Goal: Check status: Check status

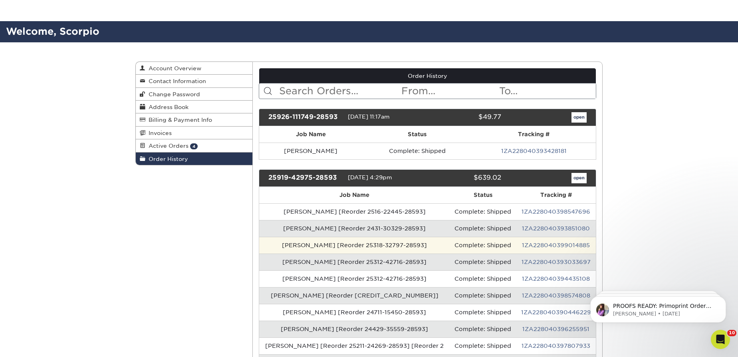
scroll to position [109, 0]
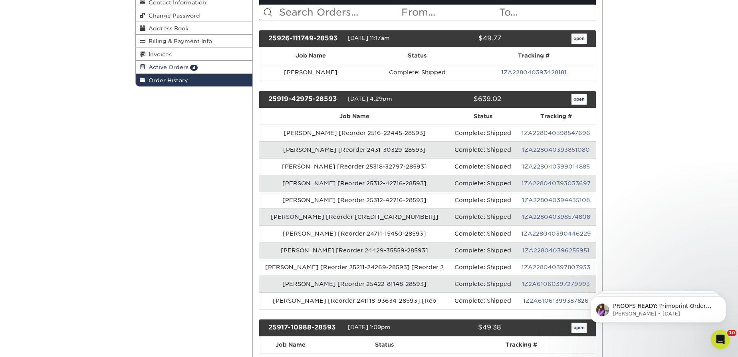
click at [188, 68] on link "Active Orders 4" at bounding box center [194, 67] width 117 height 13
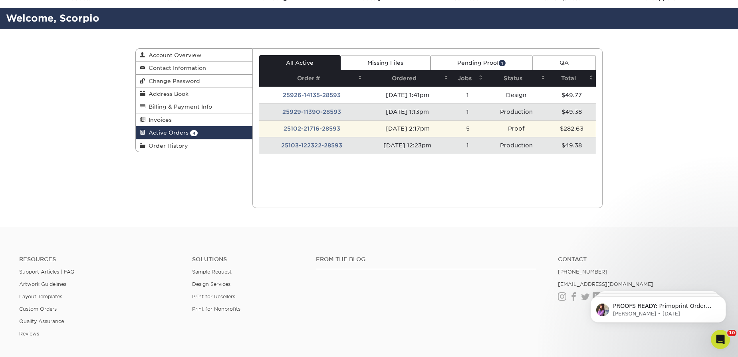
scroll to position [36, 0]
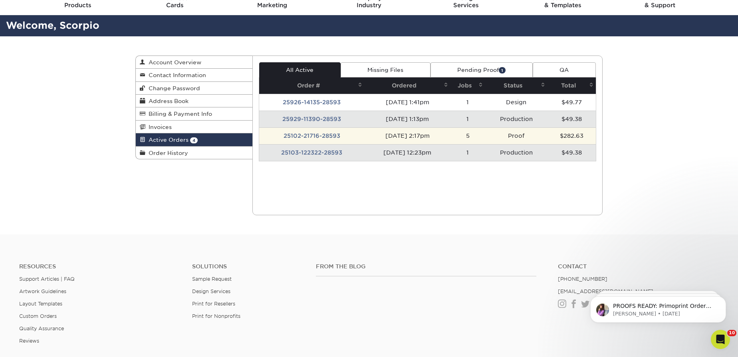
click at [299, 134] on td "25102-21716-28593" at bounding box center [312, 135] width 106 height 17
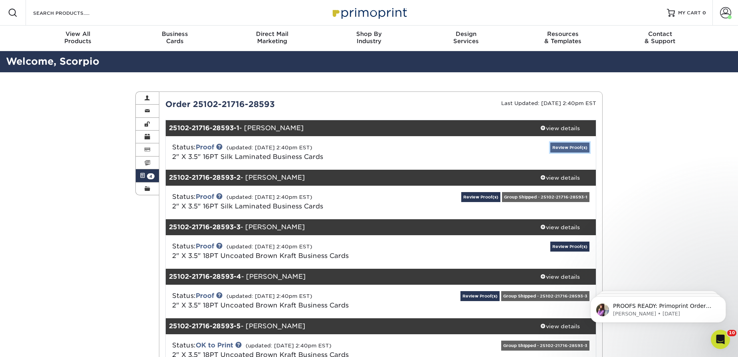
click at [561, 146] on link "Review Proof(s)" at bounding box center [569, 148] width 39 height 10
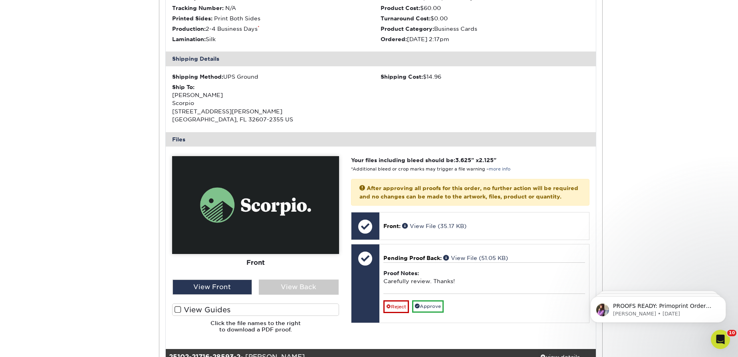
scroll to position [218, 0]
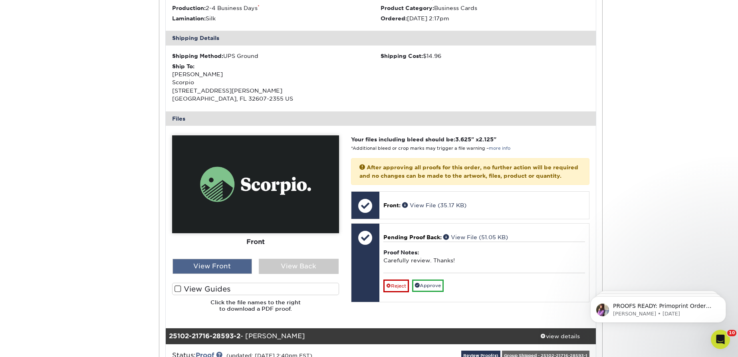
click at [208, 264] on div "View Front" at bounding box center [213, 266] width 80 height 15
click at [281, 262] on div "View Back" at bounding box center [299, 266] width 80 height 15
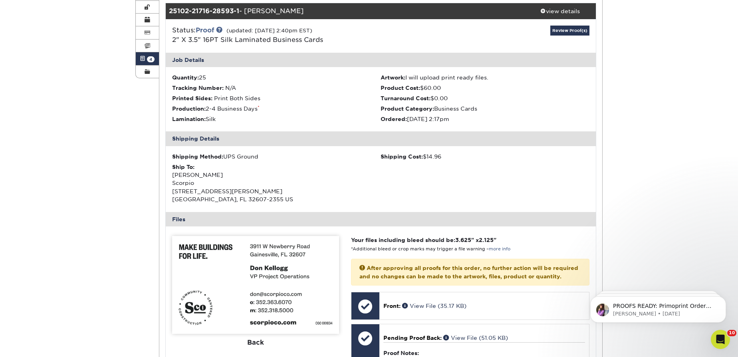
scroll to position [72, 0]
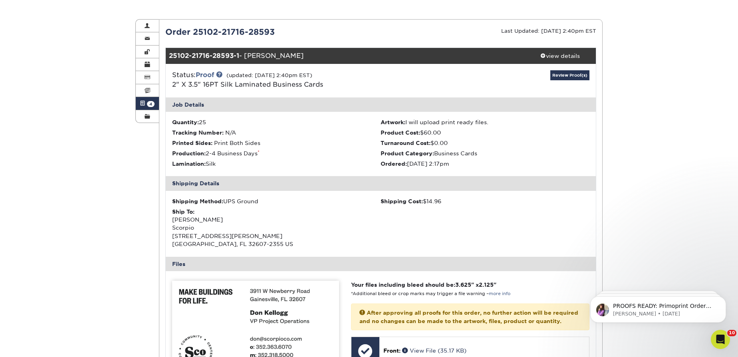
click at [150, 98] on link "Active Orders 4" at bounding box center [147, 103] width 23 height 13
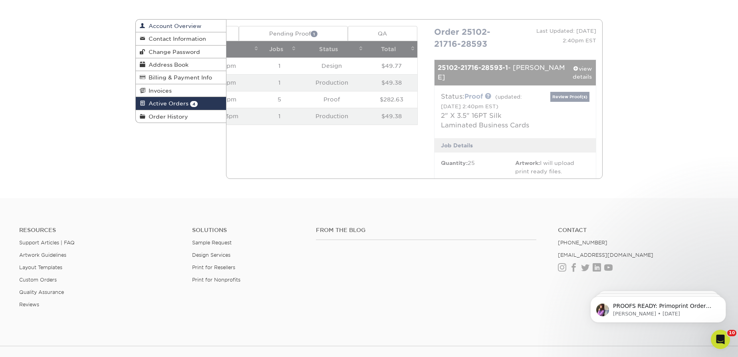
scroll to position [0, 0]
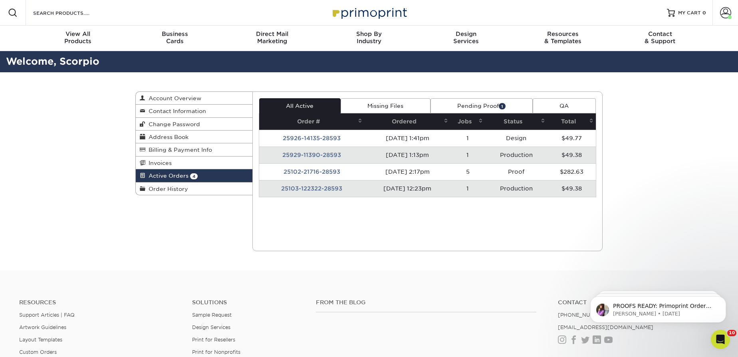
click at [208, 173] on link "Active Orders 4" at bounding box center [194, 175] width 117 height 13
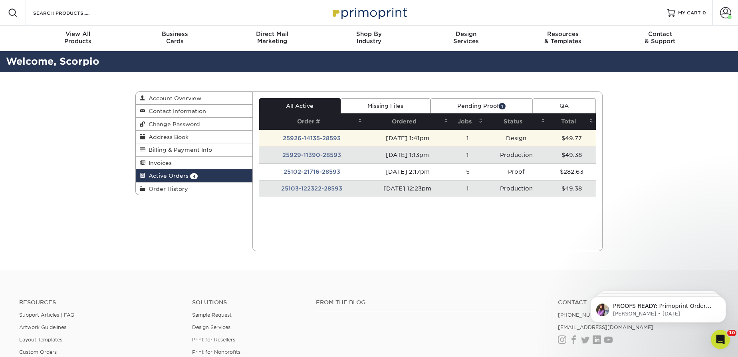
click at [350, 136] on td "25926-14135-28593" at bounding box center [312, 138] width 106 height 17
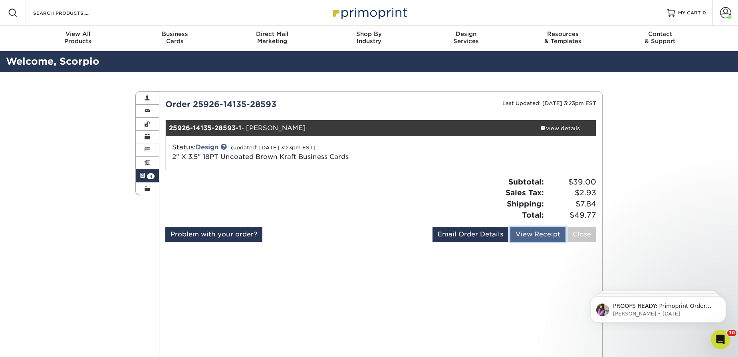
click at [546, 233] on link "View Receipt" at bounding box center [537, 234] width 55 height 15
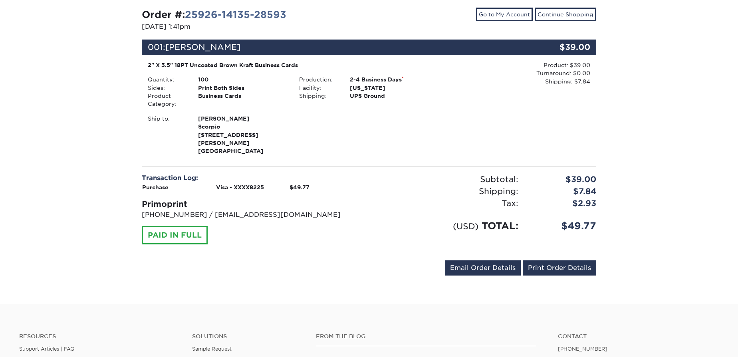
scroll to position [145, 0]
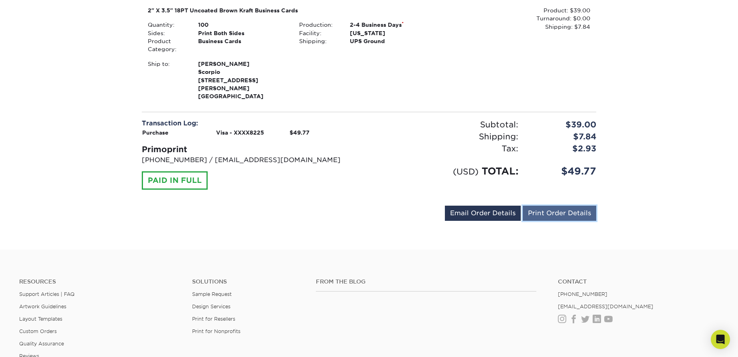
click at [561, 206] on link "Print Order Details" at bounding box center [559, 213] width 73 height 15
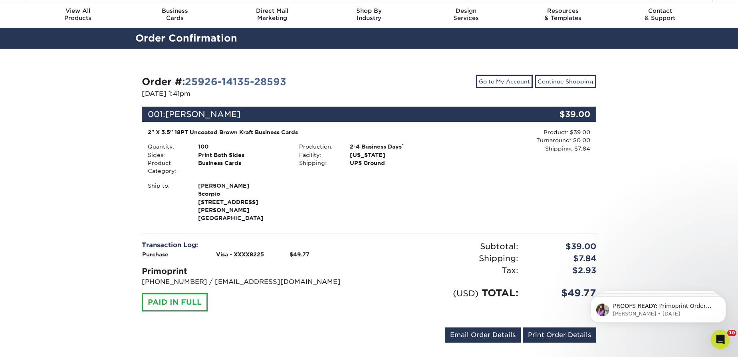
scroll to position [0, 0]
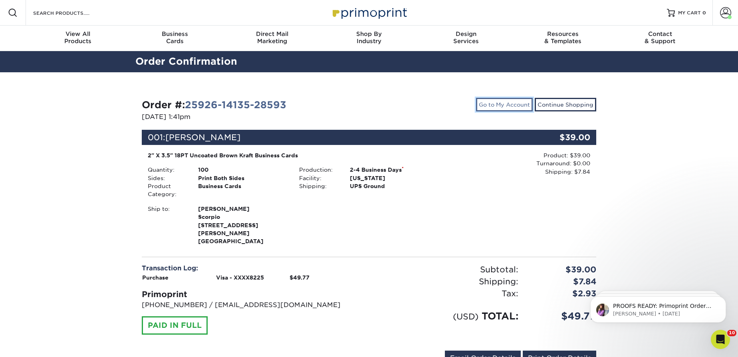
click at [516, 106] on link "Go to My Account" at bounding box center [504, 105] width 57 height 14
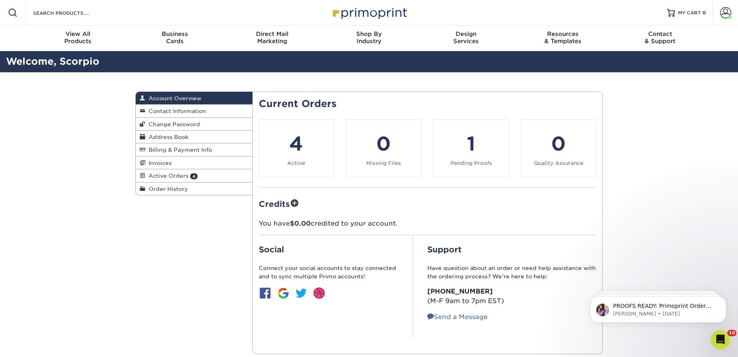
drag, startPoint x: 376, startPoint y: 325, endPoint x: 371, endPoint y: 322, distance: 5.0
drag, startPoint x: 371, startPoint y: 322, endPoint x: 168, endPoint y: 211, distance: 231.8
click at [169, 240] on div "Account Overview Account Overview Contact Information Change Password Address B…" at bounding box center [368, 222] width 479 height 301
click at [196, 177] on link "Active Orders 4" at bounding box center [194, 175] width 117 height 13
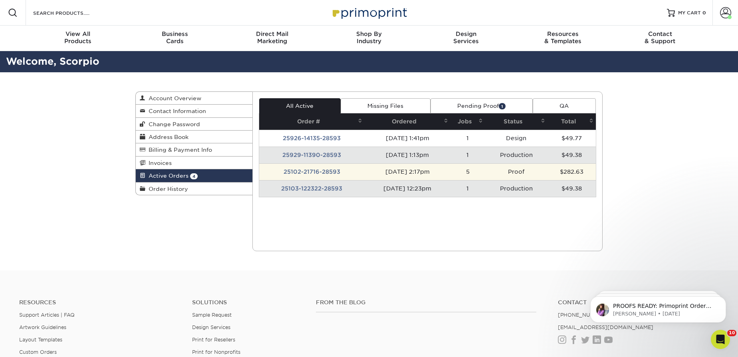
click at [328, 172] on td "25102-21716-28593" at bounding box center [312, 171] width 106 height 17
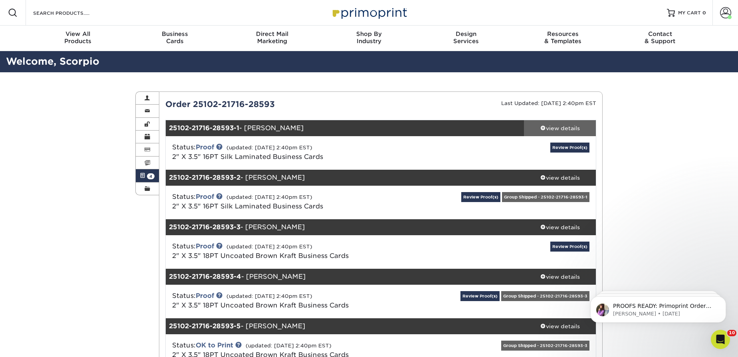
click at [562, 123] on link "view details" at bounding box center [560, 128] width 72 height 16
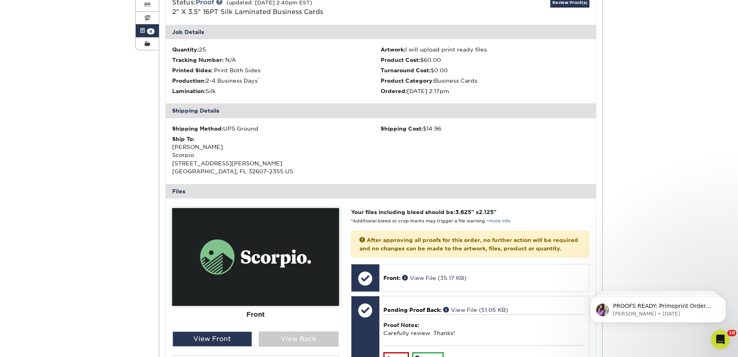
scroll to position [290, 0]
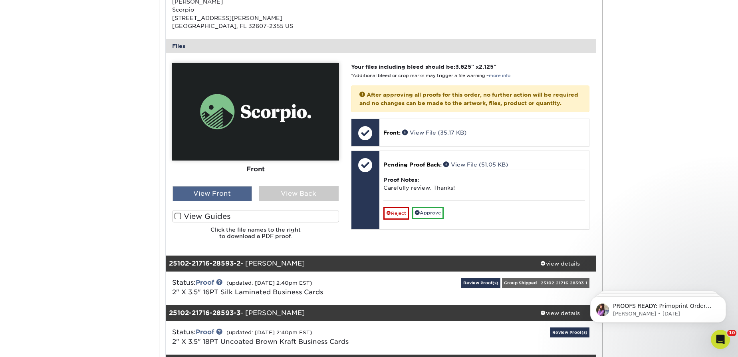
click at [234, 196] on div "View Front" at bounding box center [213, 193] width 80 height 15
click at [316, 187] on div "View Back" at bounding box center [299, 193] width 80 height 15
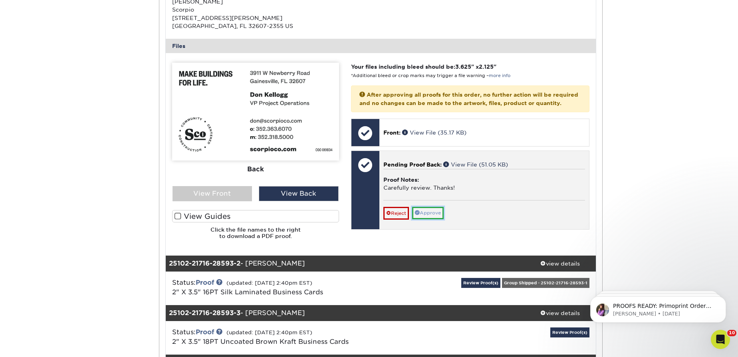
click at [431, 219] on link "Approve" at bounding box center [428, 213] width 32 height 12
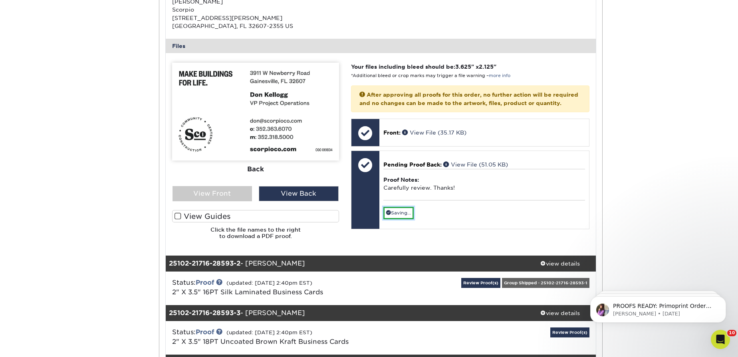
scroll to position [399, 0]
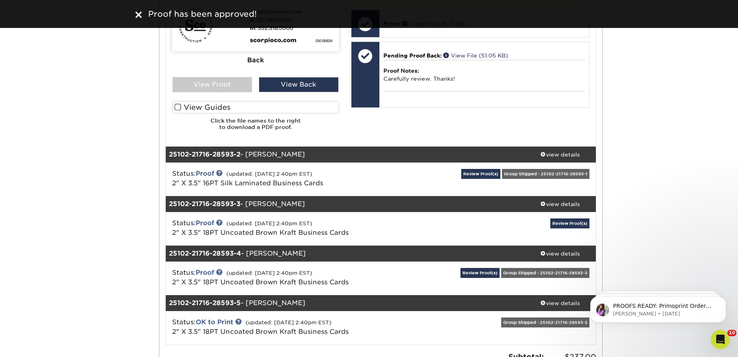
click at [483, 165] on div "Status: Proof (updated: 10/03/2025 2:40pm EST) 2" X 3.5" 16PT Silk Laminated Bu…" at bounding box center [381, 180] width 442 height 34
click at [482, 171] on link "Review Proof(s)" at bounding box center [480, 174] width 39 height 10
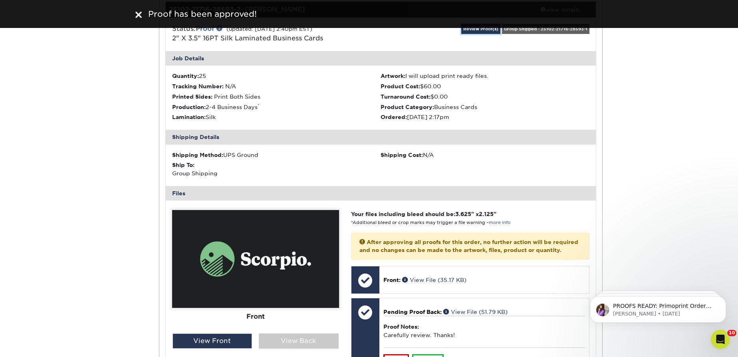
scroll to position [653, 0]
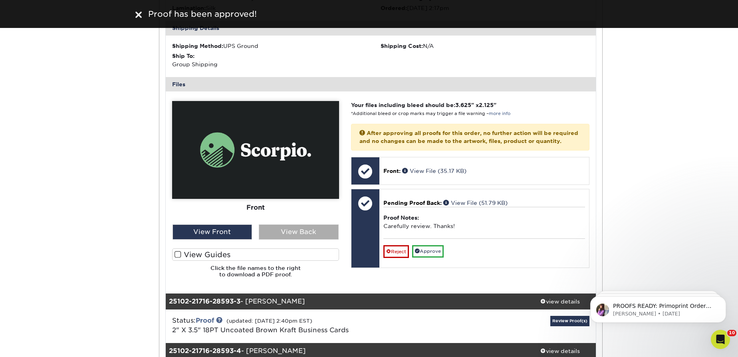
click at [307, 230] on div "View Back" at bounding box center [299, 231] width 80 height 15
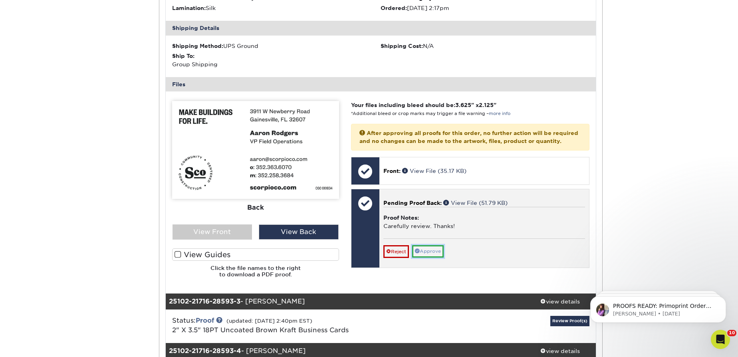
click at [438, 258] on link "Approve" at bounding box center [428, 251] width 32 height 12
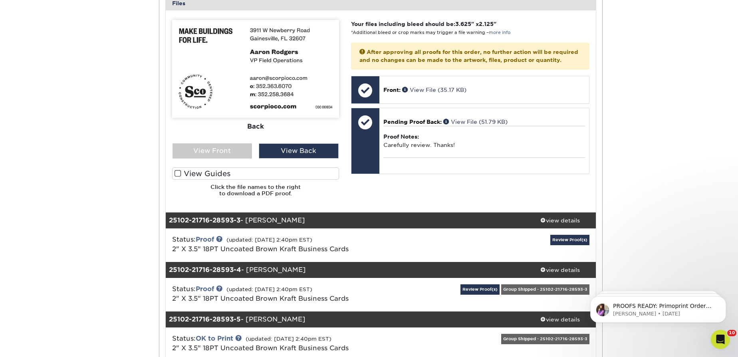
scroll to position [762, 0]
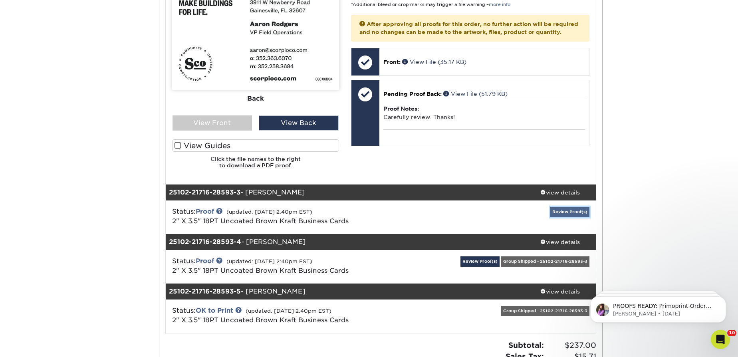
click at [553, 211] on link "Review Proof(s)" at bounding box center [569, 212] width 39 height 10
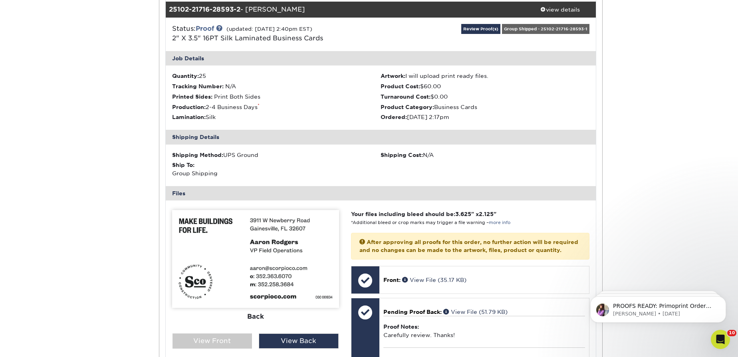
scroll to position [508, 0]
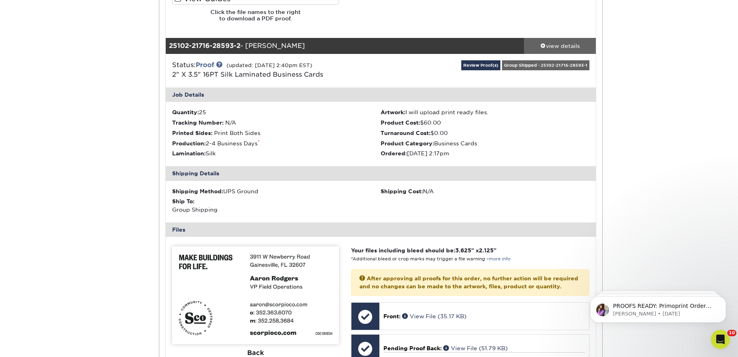
click at [553, 42] on div "view details" at bounding box center [560, 46] width 72 height 8
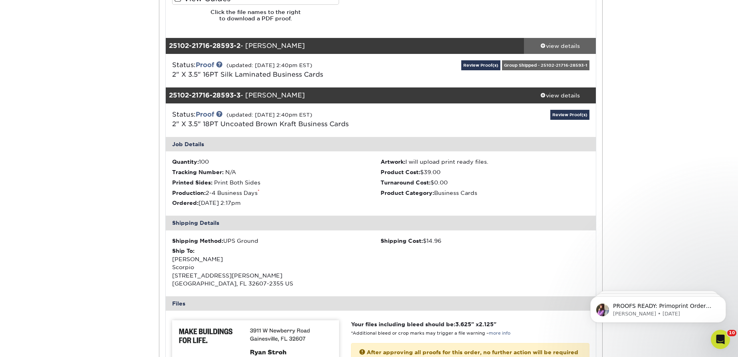
click at [554, 46] on div "view details" at bounding box center [560, 46] width 72 height 8
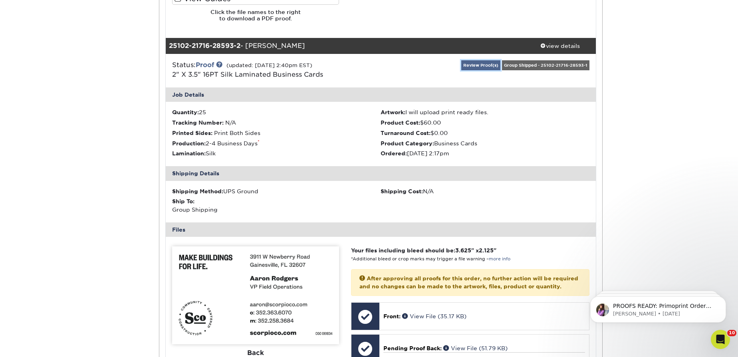
click at [482, 64] on link "Review Proof(s)" at bounding box center [480, 65] width 39 height 10
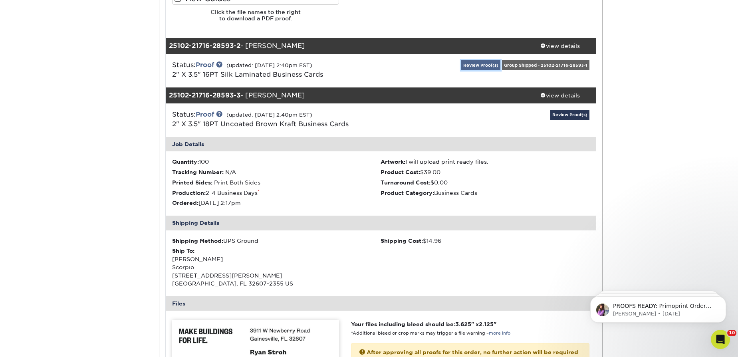
click at [482, 64] on link "Review Proof(s)" at bounding box center [480, 65] width 39 height 10
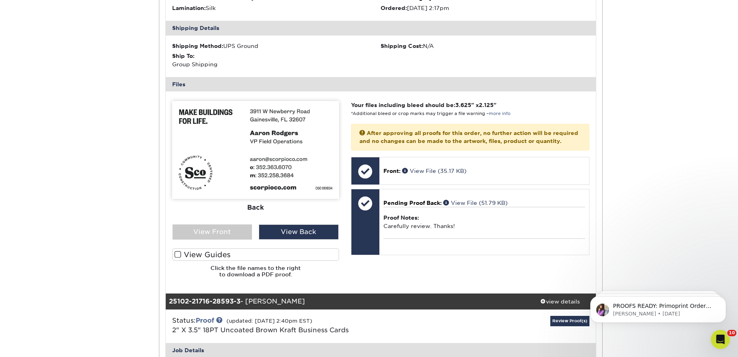
scroll to position [472, 0]
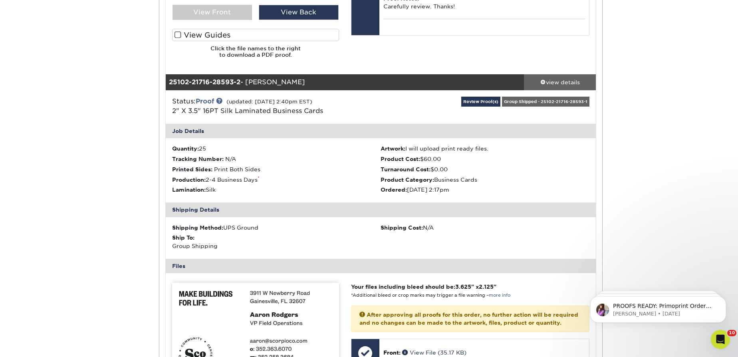
click at [545, 87] on link "view details" at bounding box center [560, 82] width 72 height 16
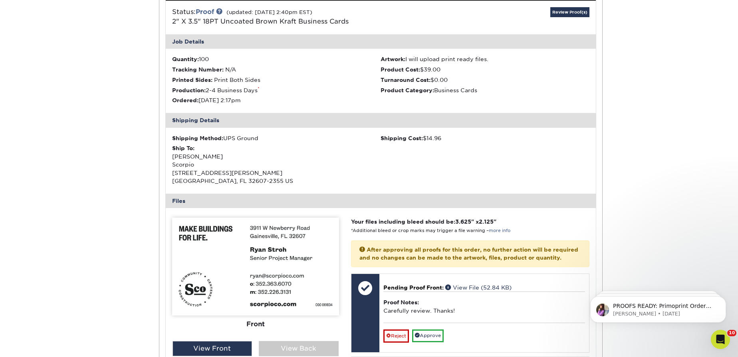
scroll to position [653, 0]
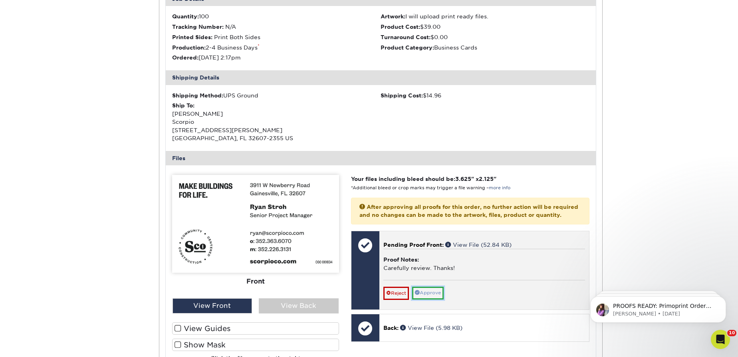
click at [423, 299] on link "Approve" at bounding box center [428, 293] width 32 height 12
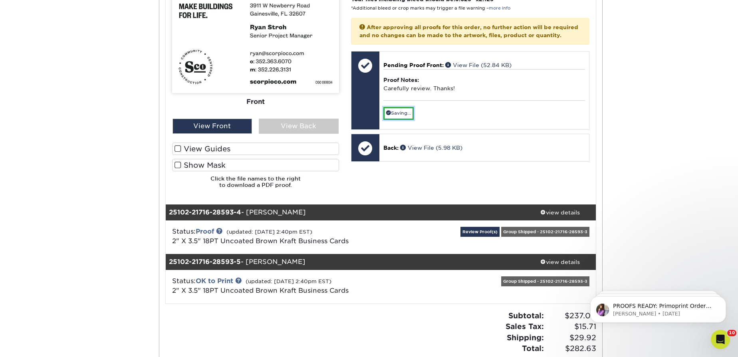
scroll to position [835, 0]
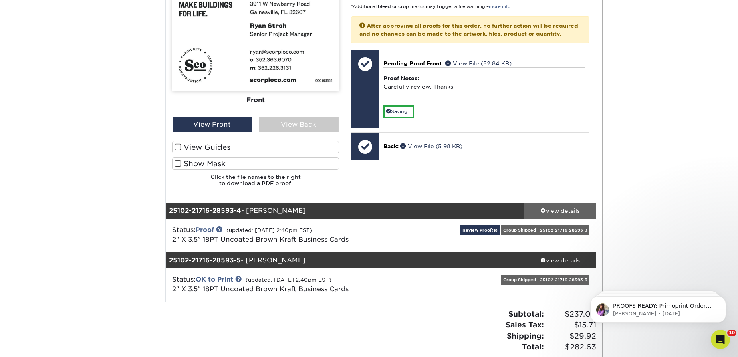
click at [556, 206] on div "view details" at bounding box center [560, 210] width 72 height 8
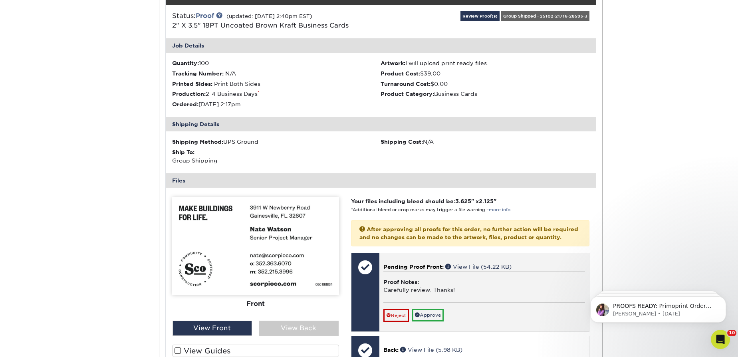
scroll to position [1125, 0]
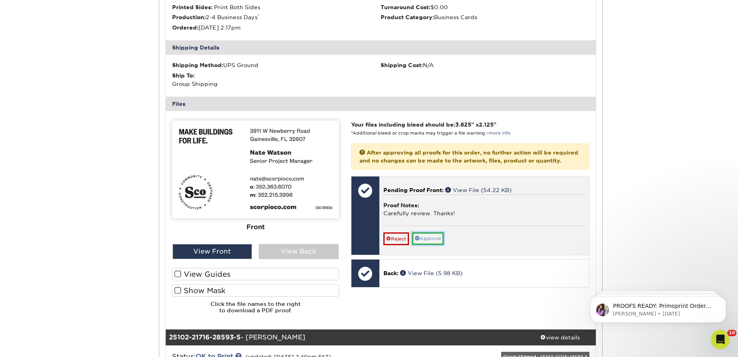
click at [434, 245] on link "Approve" at bounding box center [428, 238] width 32 height 12
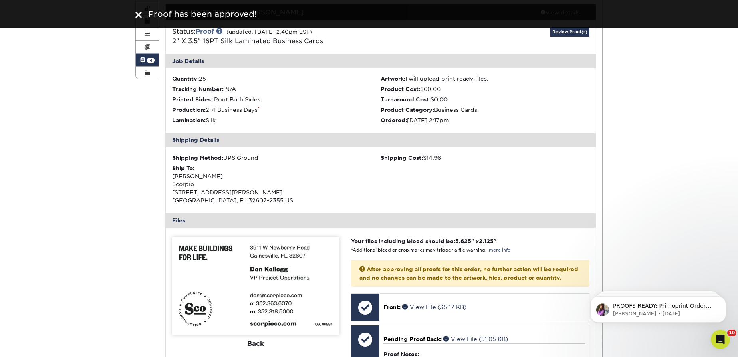
scroll to position [0, 0]
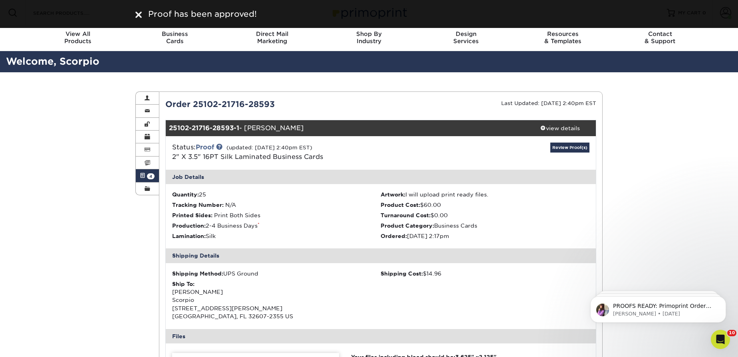
click at [154, 174] on span "4" at bounding box center [151, 176] width 8 height 6
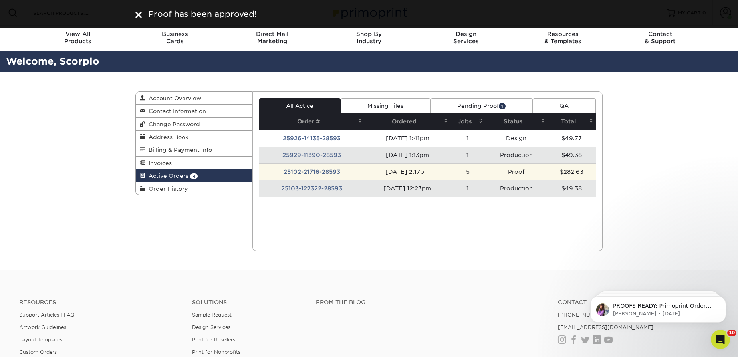
click at [334, 168] on td "25102-21716-28593" at bounding box center [312, 171] width 106 height 17
